Goal: Information Seeking & Learning: Find specific page/section

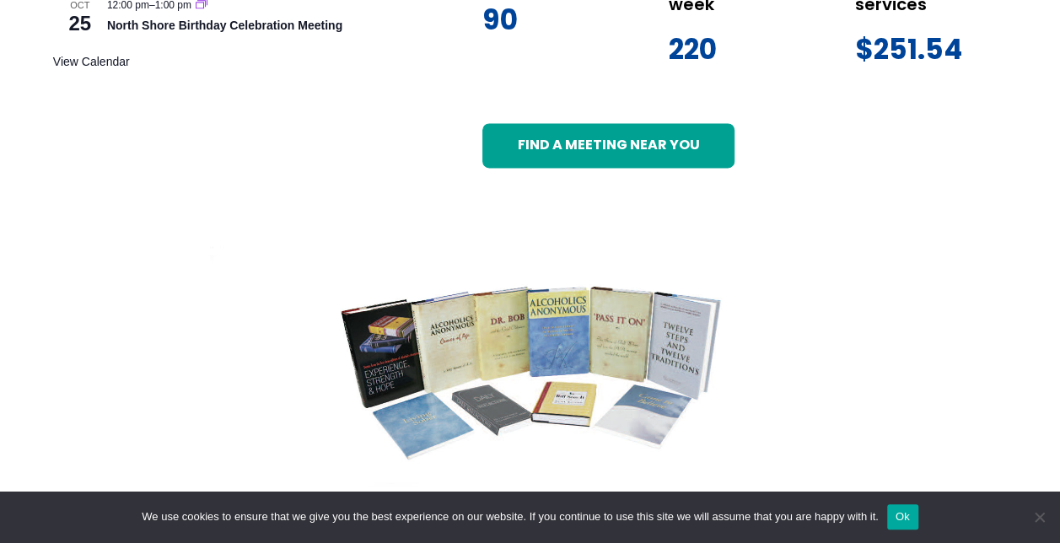
scroll to position [1350, 0]
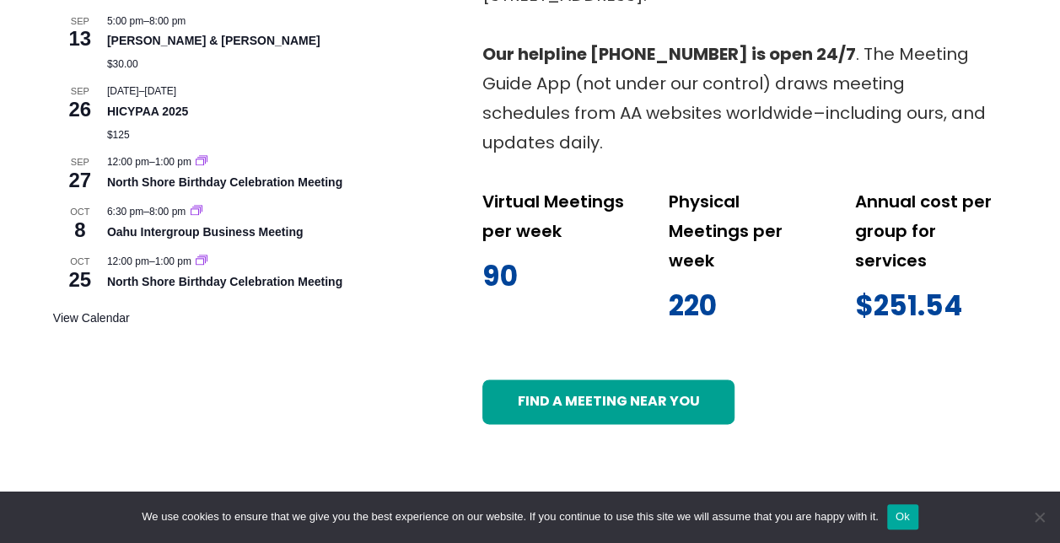
scroll to position [1012, 0]
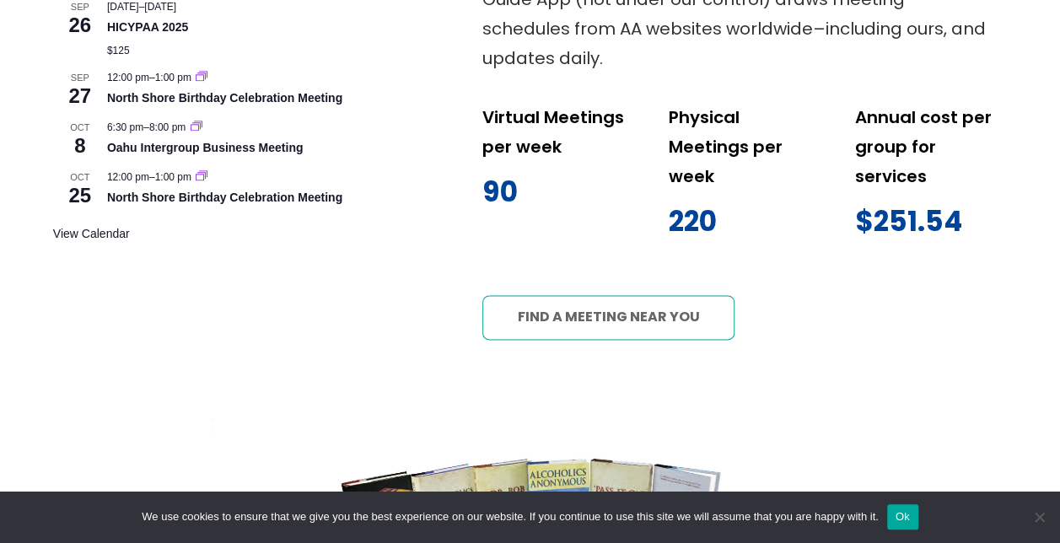
click at [632, 320] on link "Find a meeting near you" at bounding box center [609, 317] width 252 height 44
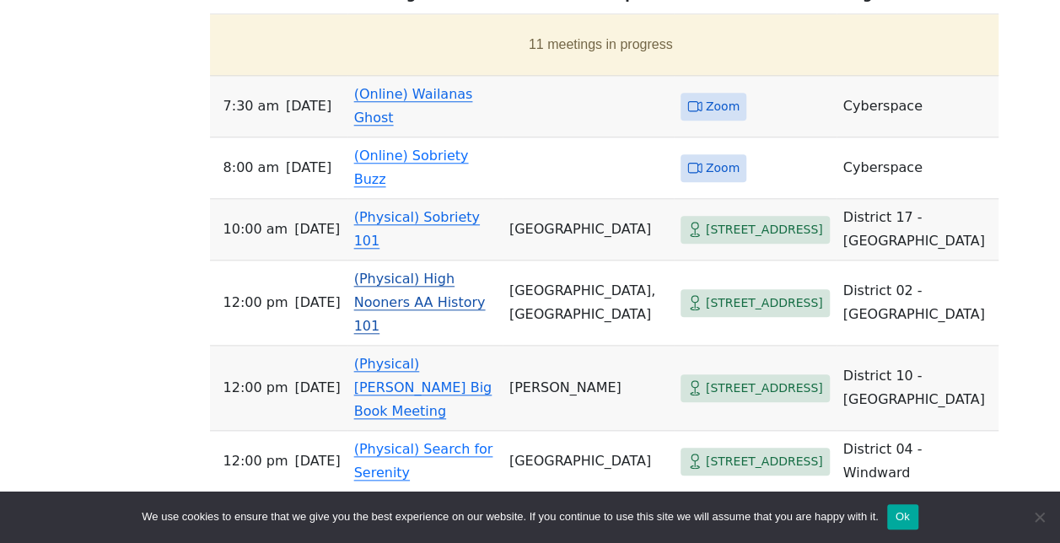
scroll to position [736, 0]
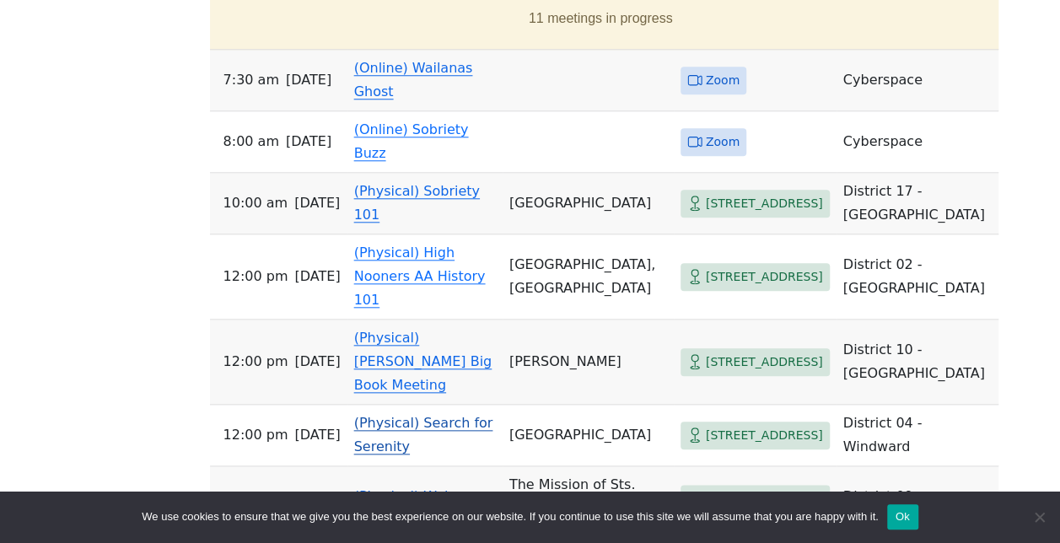
click at [430, 415] on link "(Physical) Search for Serenity" at bounding box center [423, 435] width 139 height 40
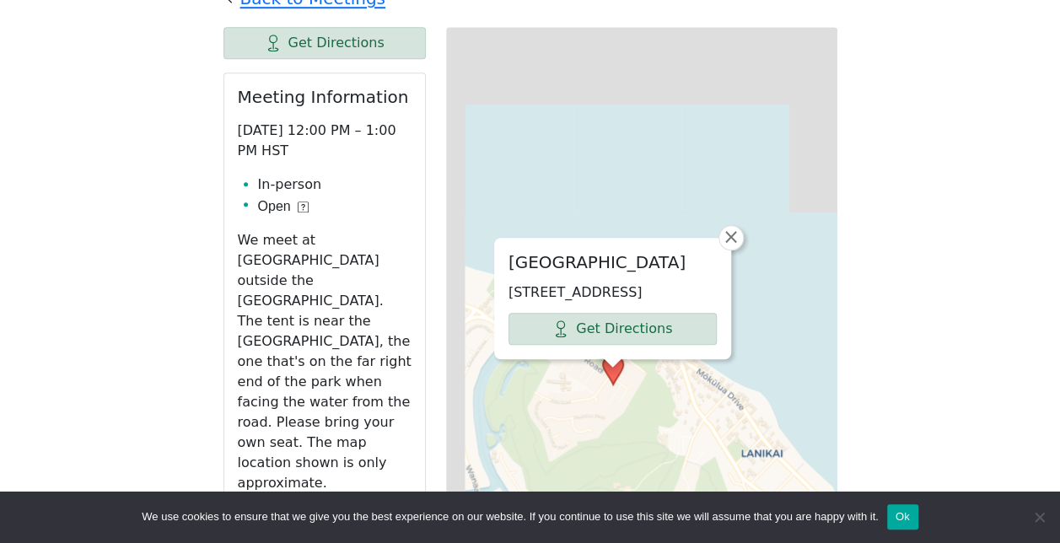
scroll to position [664, 0]
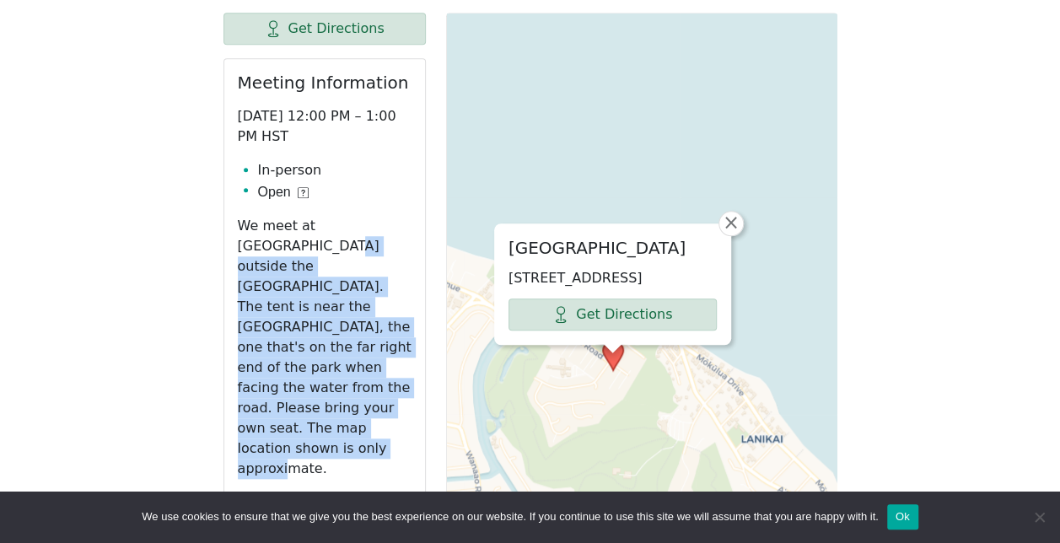
drag, startPoint x: 255, startPoint y: 245, endPoint x: 379, endPoint y: 399, distance: 198.0
click at [379, 399] on p "We meet at Kailua Beach Park outside the blue Alano Club tent. The tent is near…" at bounding box center [325, 347] width 174 height 263
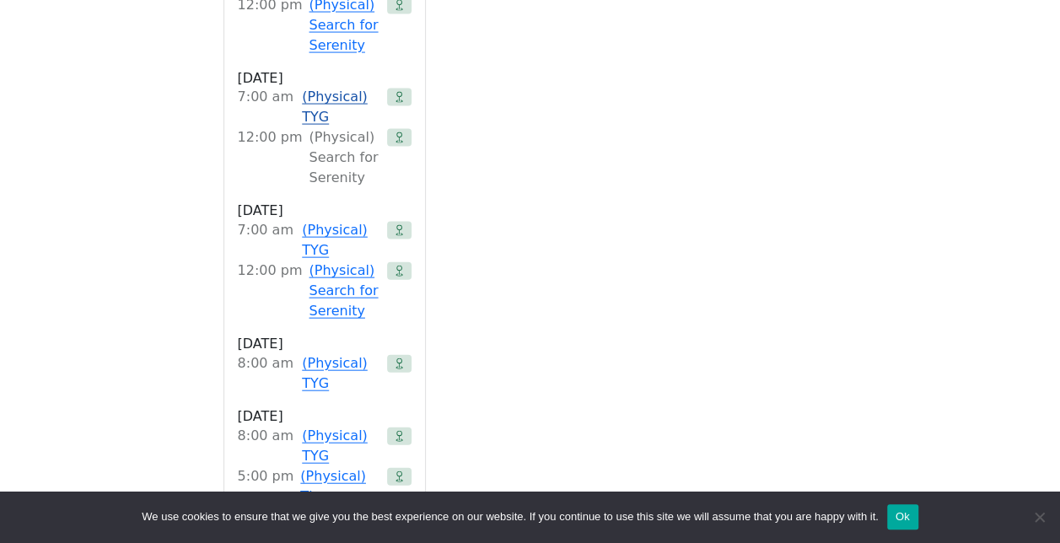
scroll to position [1760, 0]
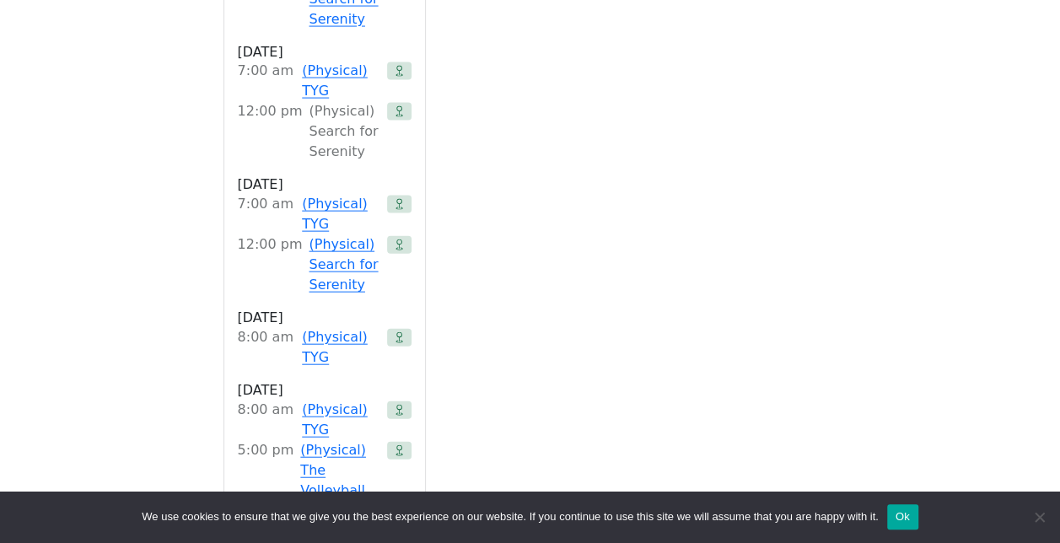
scroll to position [736, 0]
